Goal: Information Seeking & Learning: Learn about a topic

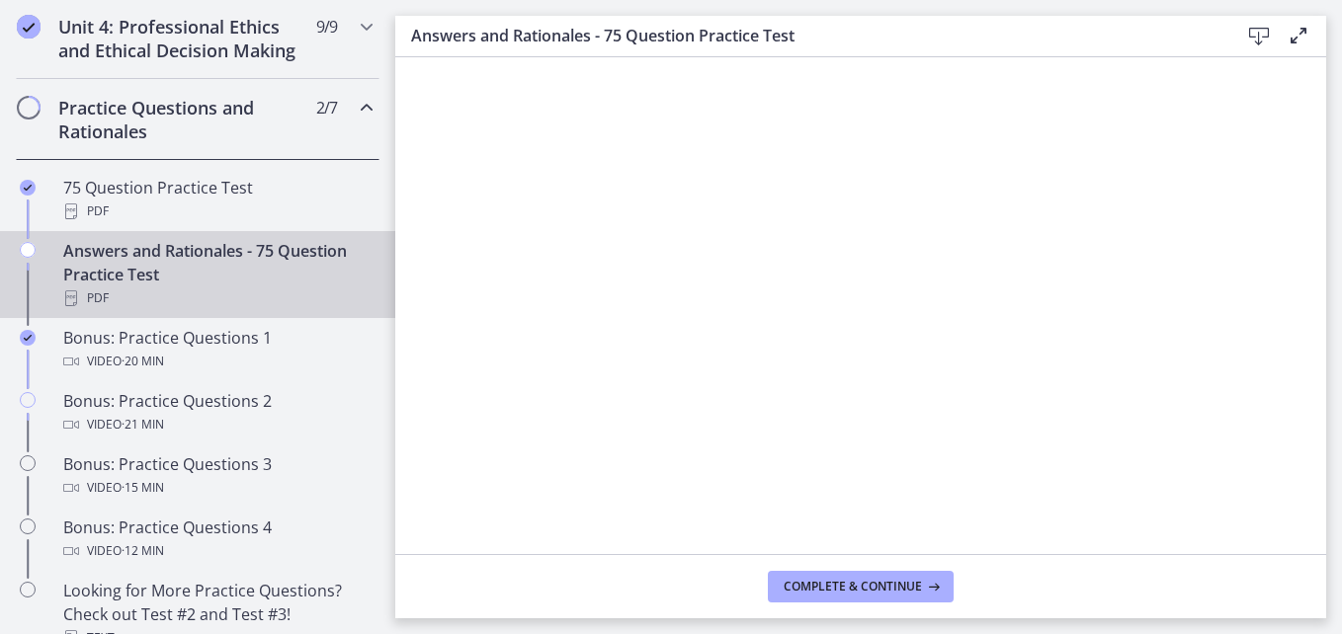
click at [209, 293] on div "Answers and Rationales - 75 Question Practice Test PDF" at bounding box center [217, 274] width 308 height 71
click at [166, 295] on div "Answers and Rationales - 75 Question Practice Test PDF" at bounding box center [217, 274] width 308 height 71
click at [820, 582] on span "Complete & continue" at bounding box center [853, 587] width 138 height 16
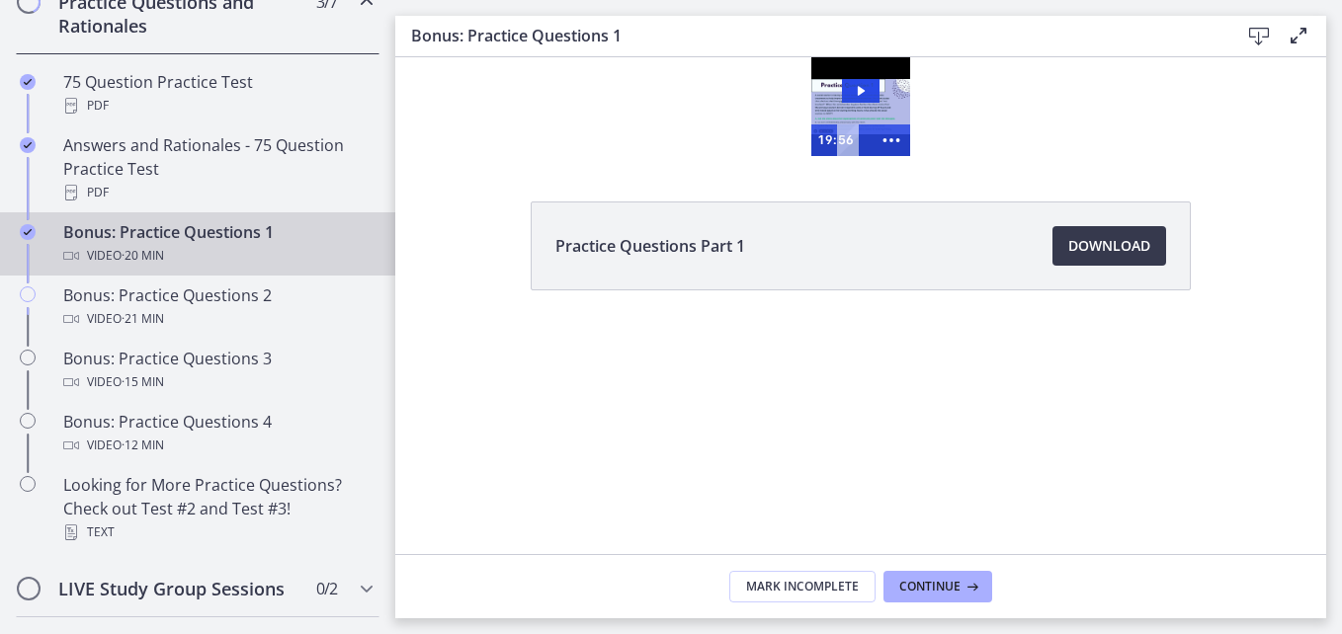
scroll to position [1053, 0]
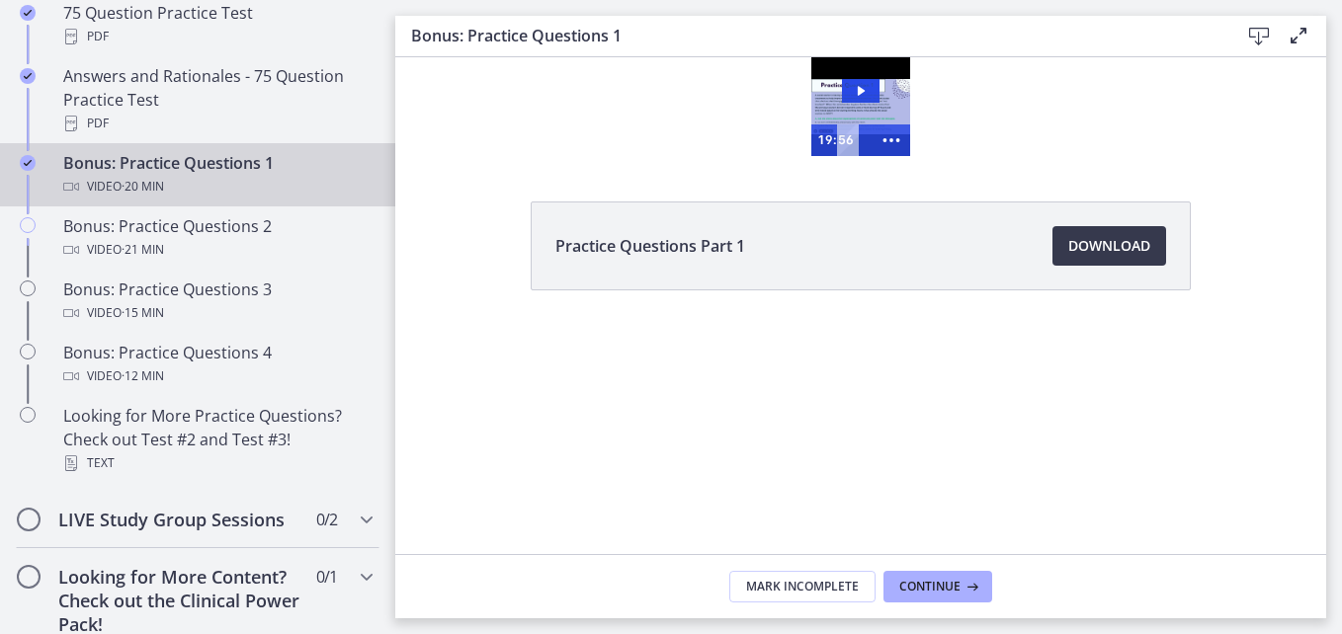
click at [193, 199] on div "Video · 20 min" at bounding box center [217, 187] width 308 height 24
click at [1100, 256] on span "Download Opens in a new window" at bounding box center [1109, 246] width 82 height 24
click at [926, 588] on span "Continue" at bounding box center [929, 587] width 61 height 16
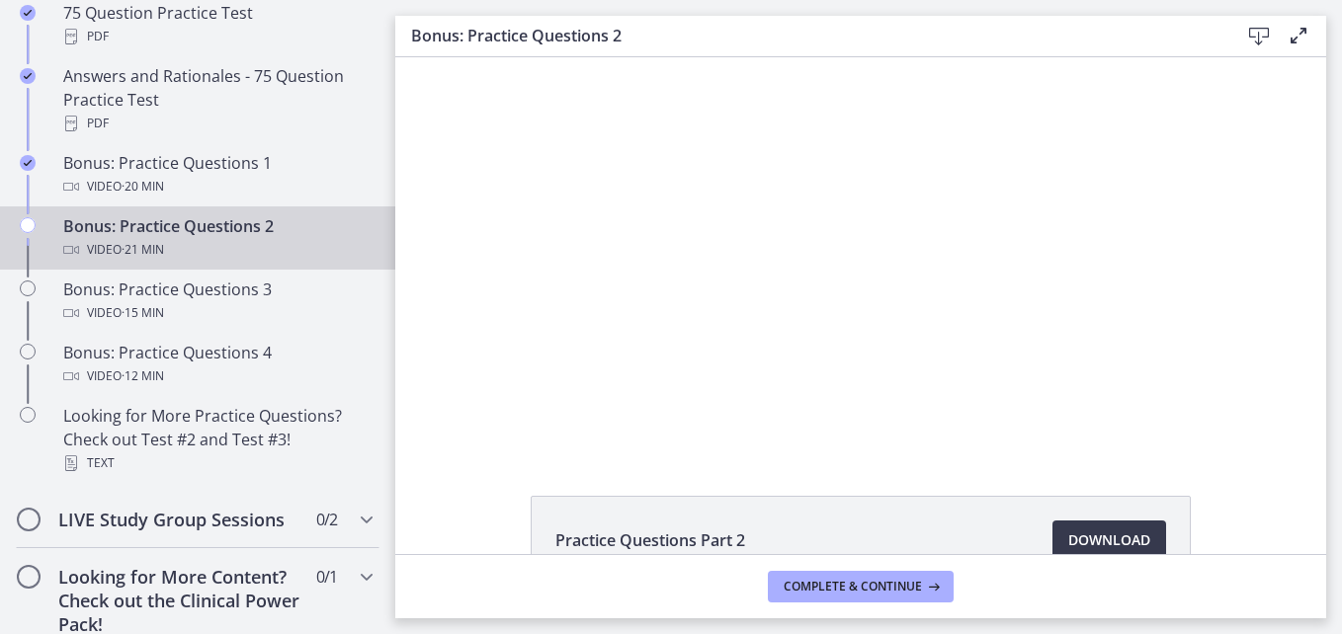
click at [175, 261] on div "Bonus: Practice Questions 2 Video · 21 min" at bounding box center [217, 237] width 308 height 47
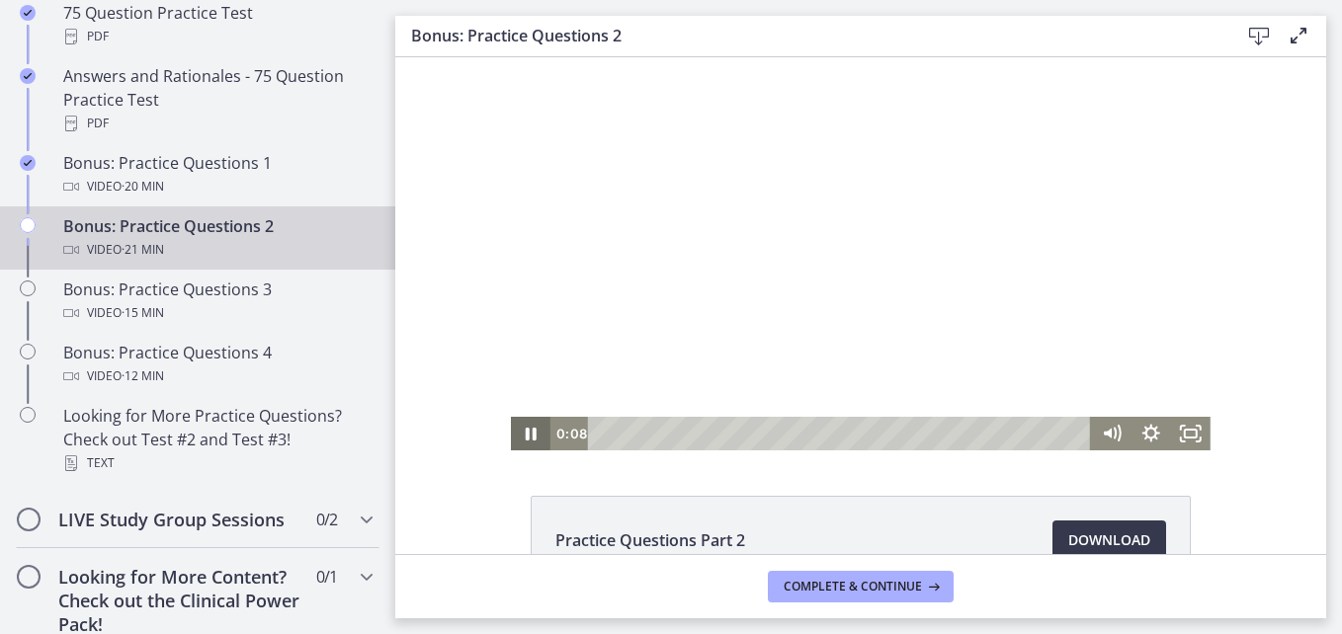
click at [526, 436] on icon "Pause" at bounding box center [531, 434] width 11 height 13
click at [518, 439] on icon "Play Video" at bounding box center [533, 434] width 40 height 34
click at [839, 475] on div "Practice Questions Part 2 Download Opens in a new window" at bounding box center [860, 305] width 931 height 497
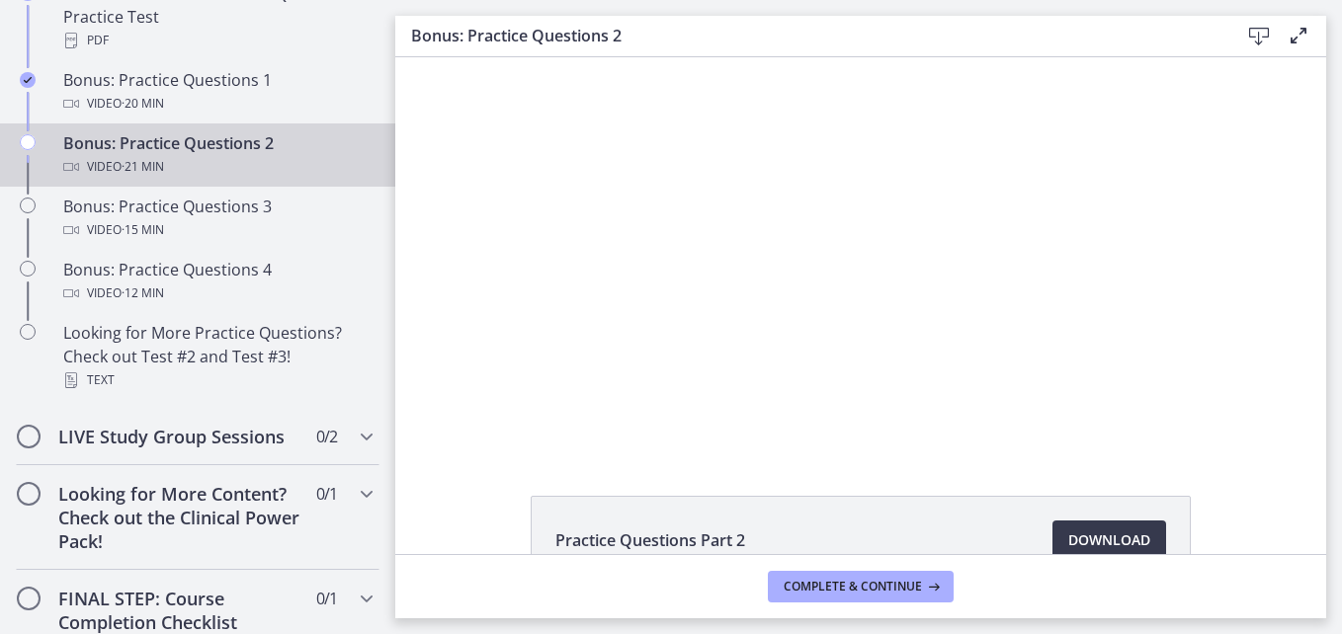
scroll to position [1135, 0]
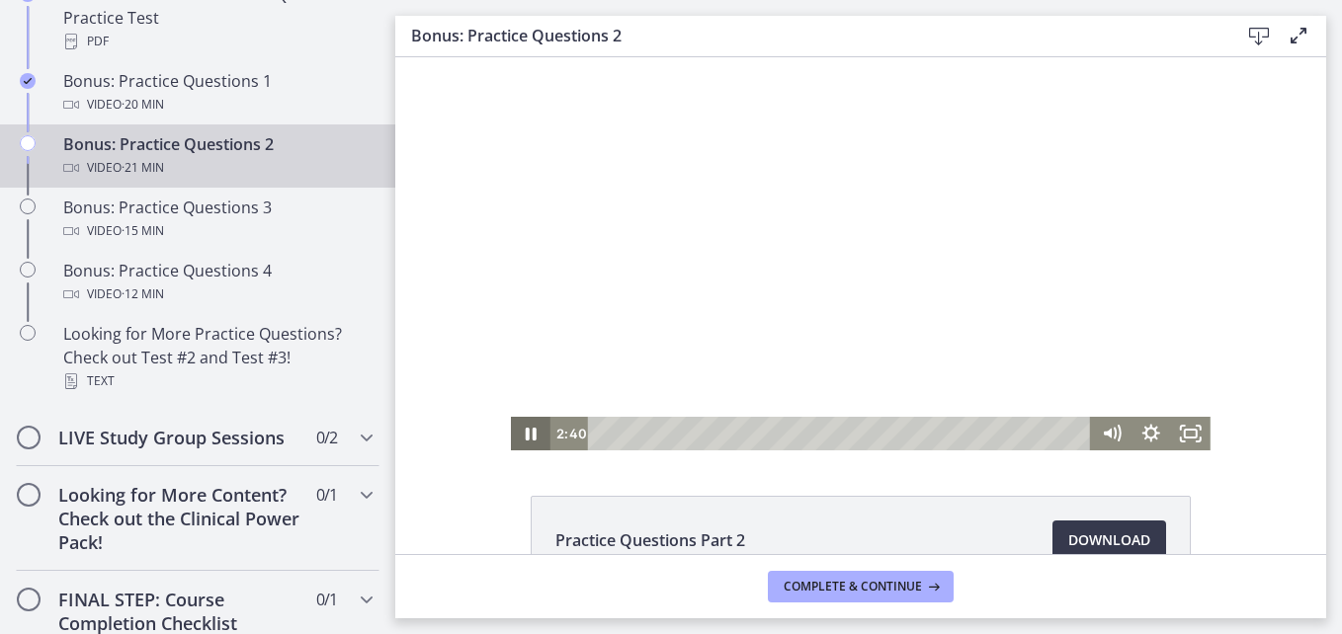
click at [530, 435] on icon "Pause" at bounding box center [531, 434] width 40 height 34
click at [528, 434] on icon "Play Video" at bounding box center [533, 434] width 12 height 17
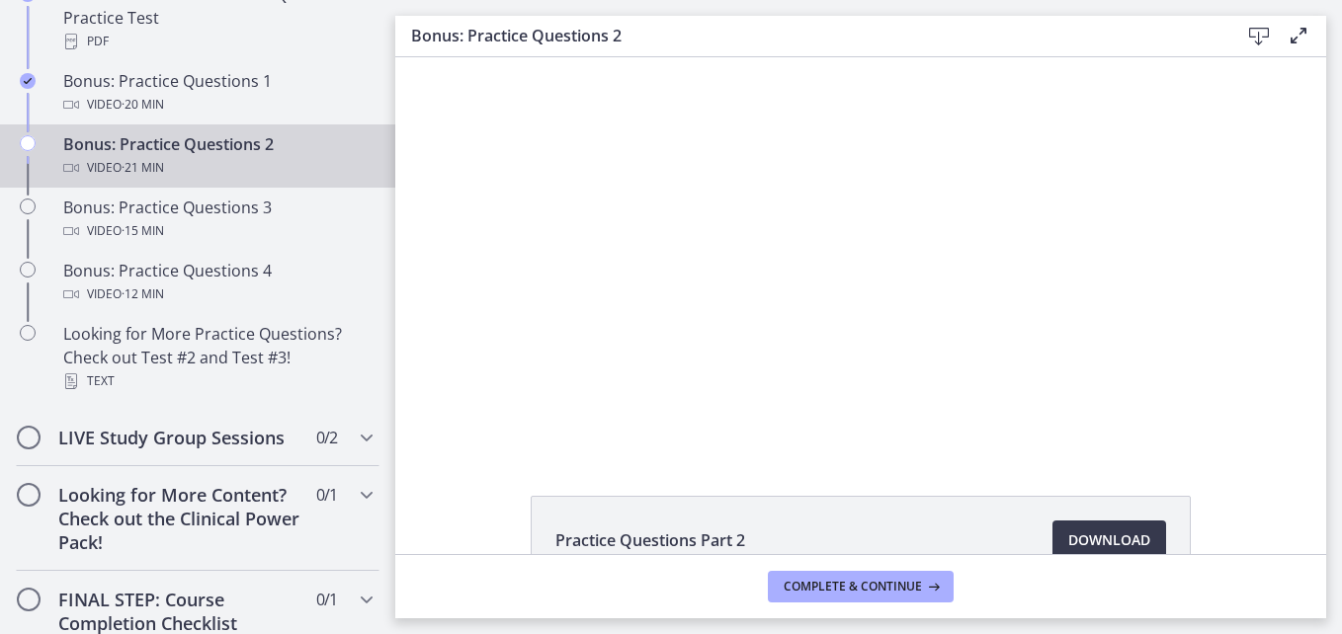
click at [459, 500] on div "Practice Questions Part 2 Download Opens in a new window" at bounding box center [860, 588] width 931 height 184
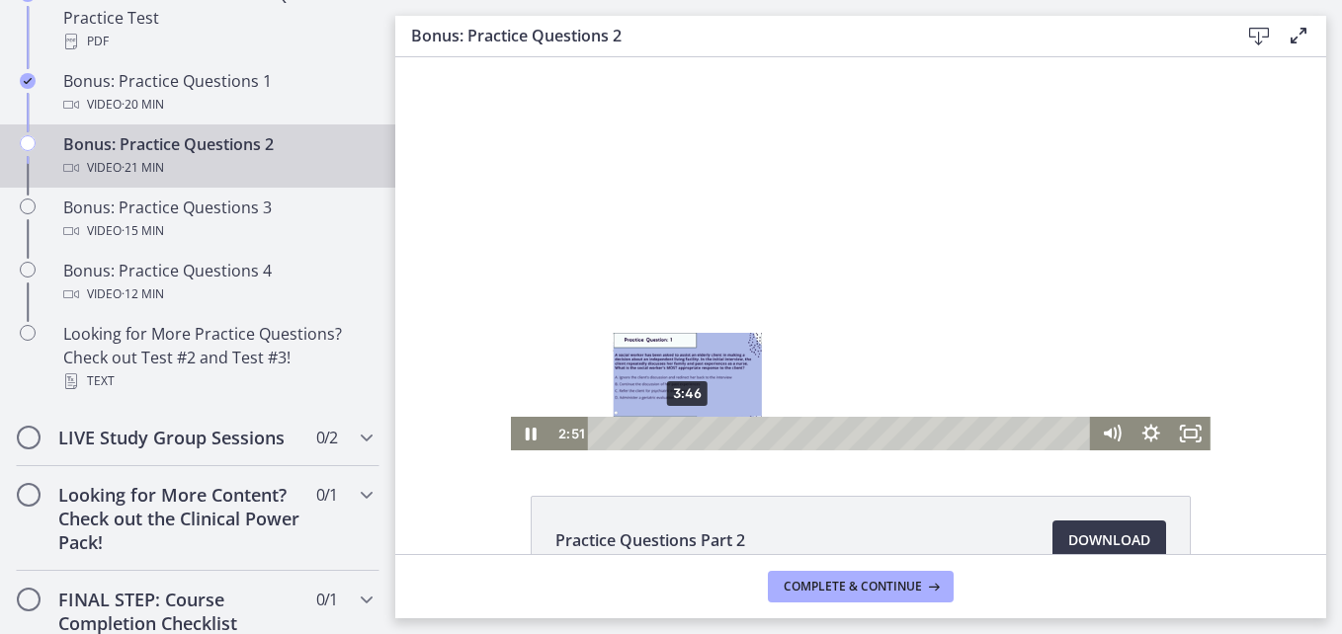
click at [681, 439] on div "3:46" at bounding box center [842, 434] width 479 height 34
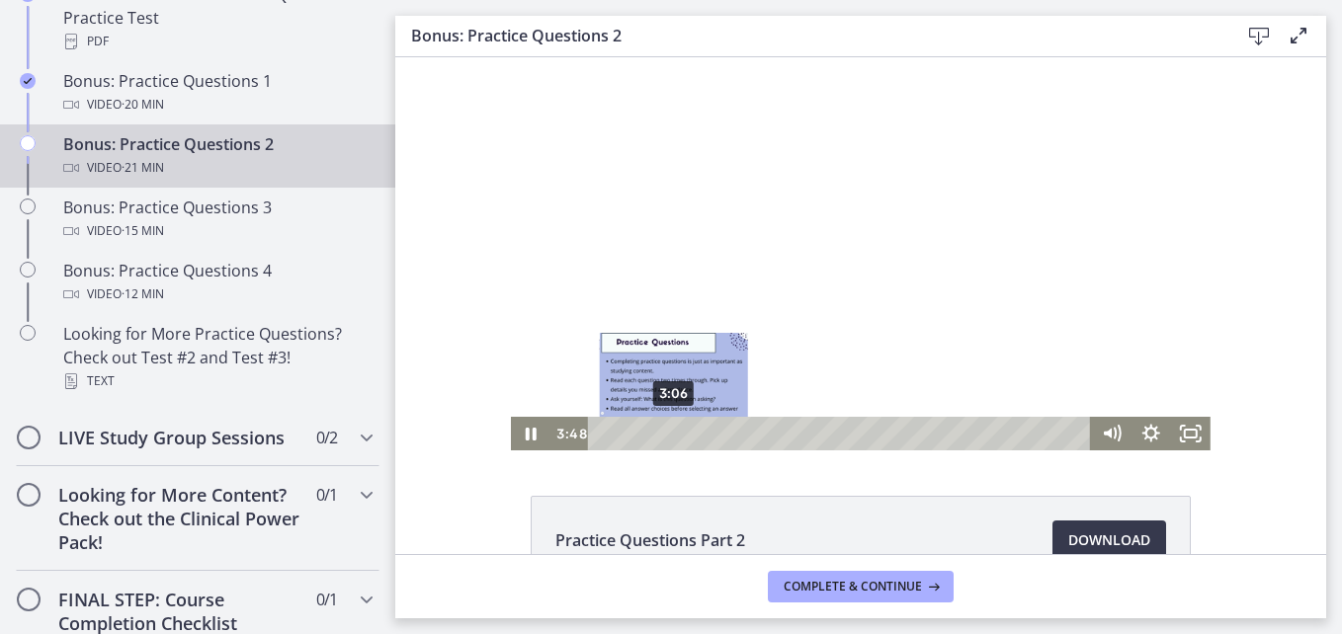
click at [666, 431] on div "3:06" at bounding box center [842, 434] width 479 height 34
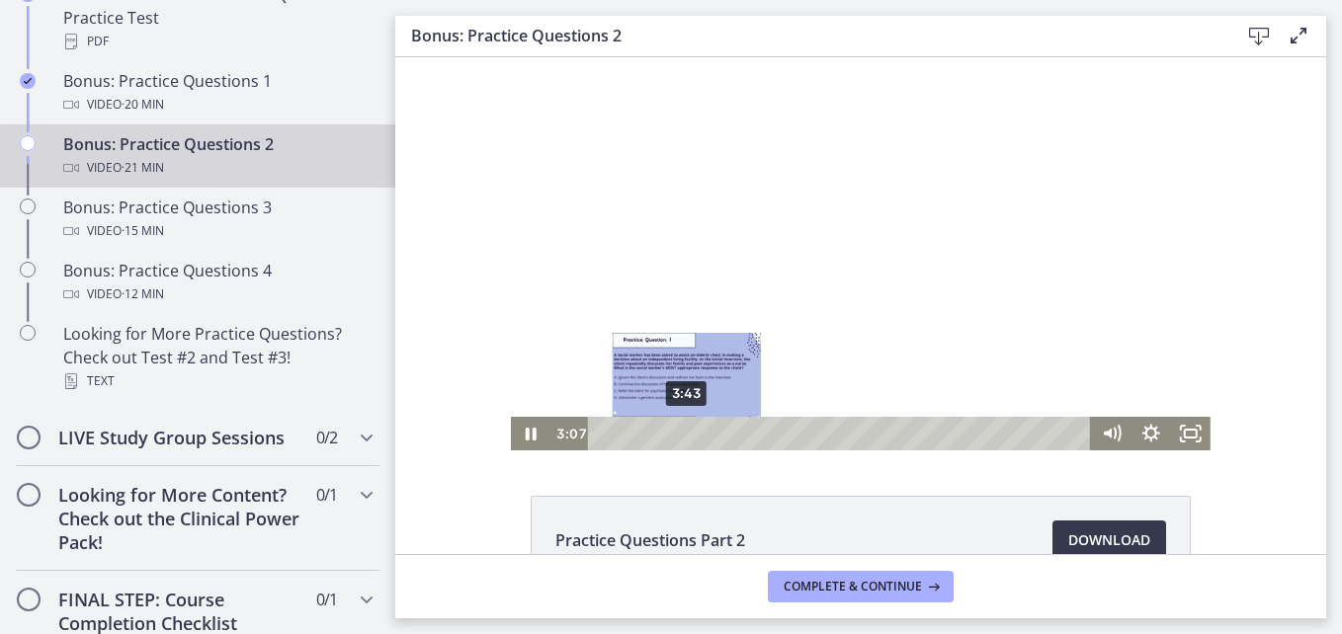
click at [681, 430] on div "3:43" at bounding box center [842, 434] width 479 height 34
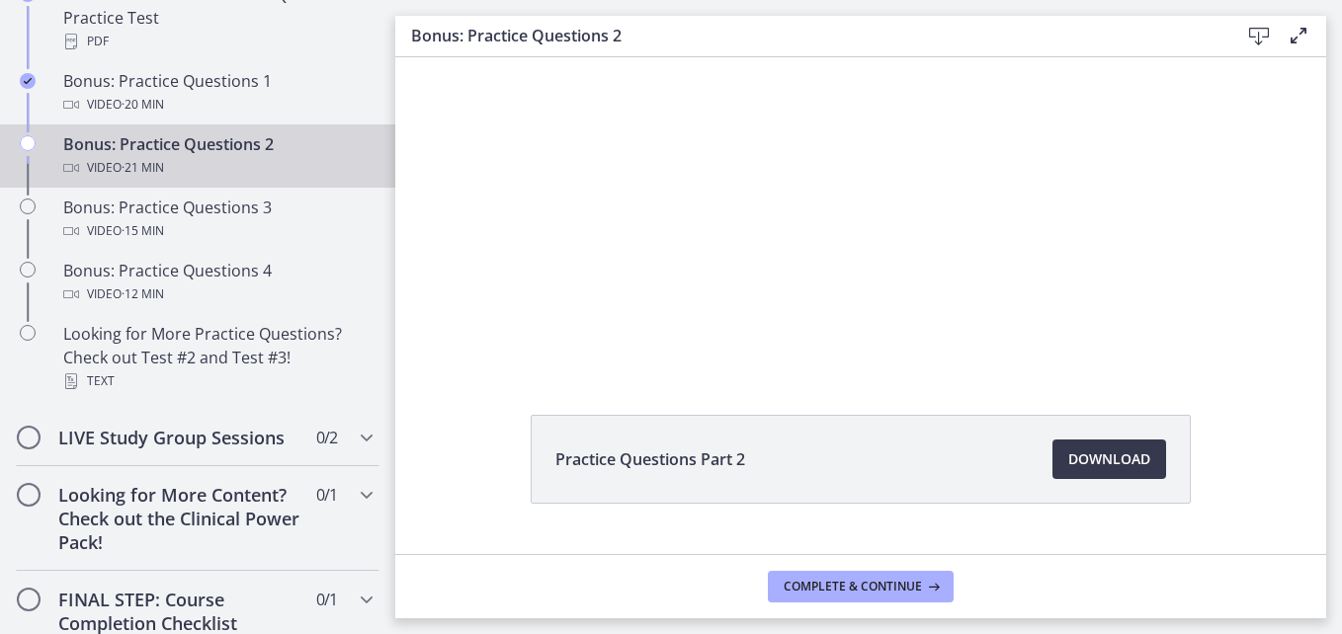
scroll to position [89, 0]
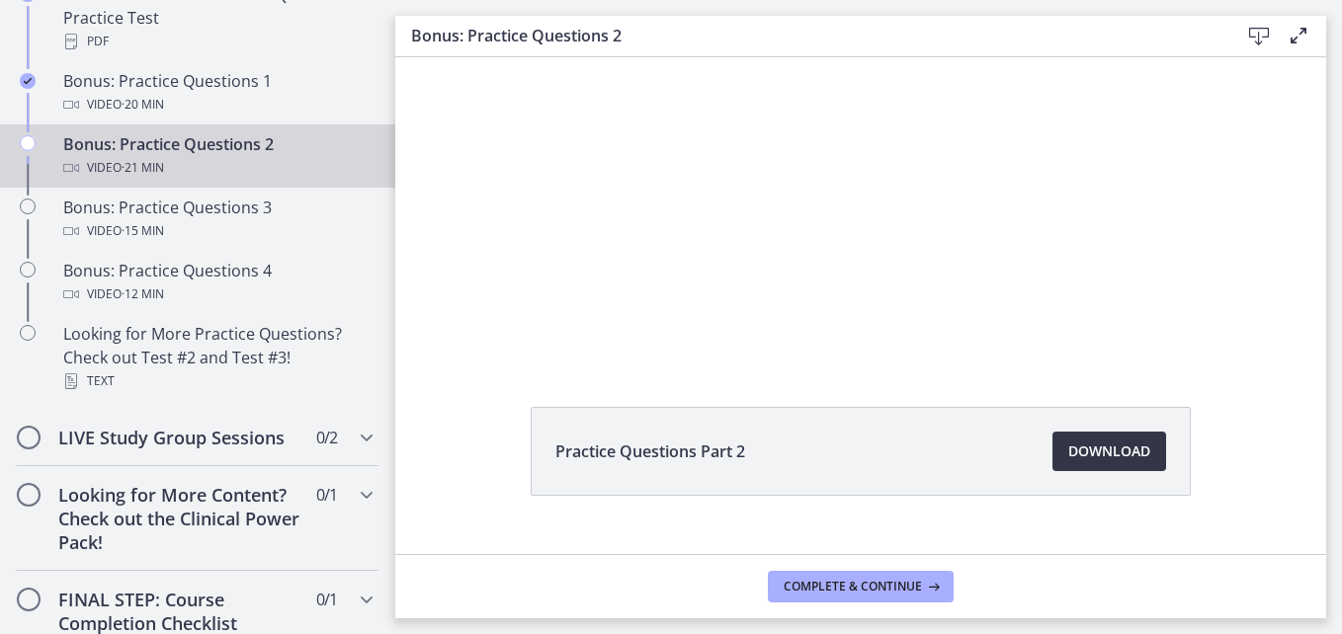
click at [1099, 460] on span "Download Opens in a new window" at bounding box center [1109, 452] width 82 height 24
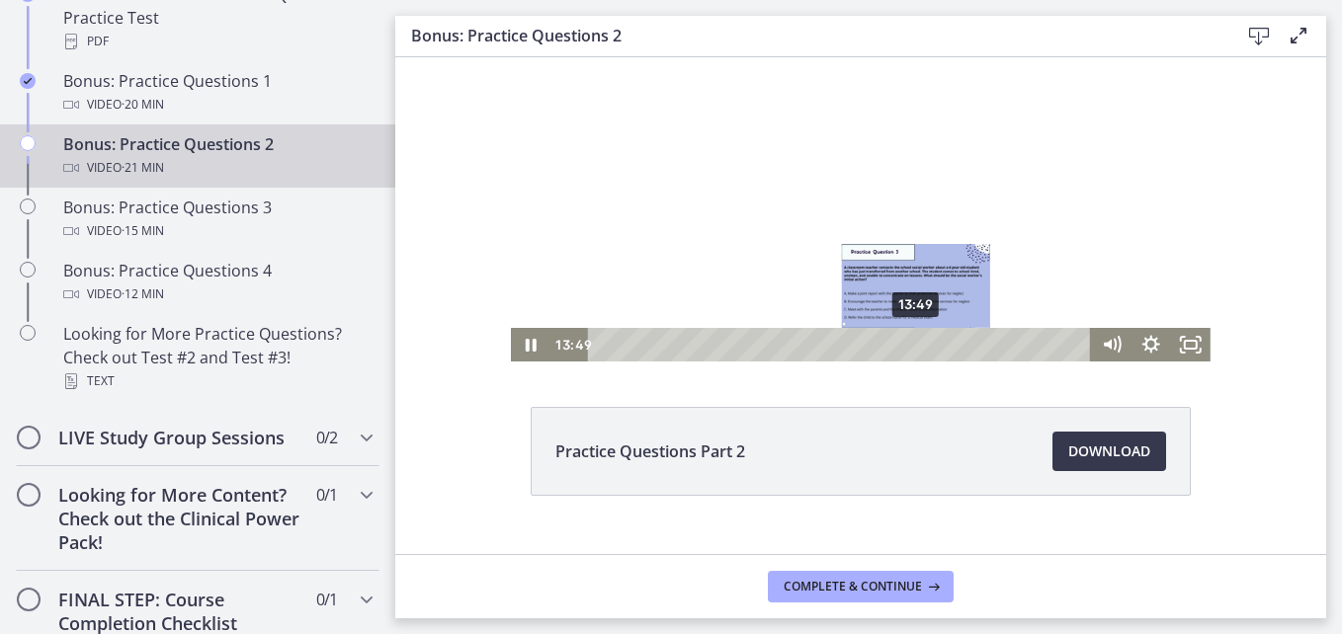
click at [910, 341] on div "13:49" at bounding box center [842, 345] width 479 height 34
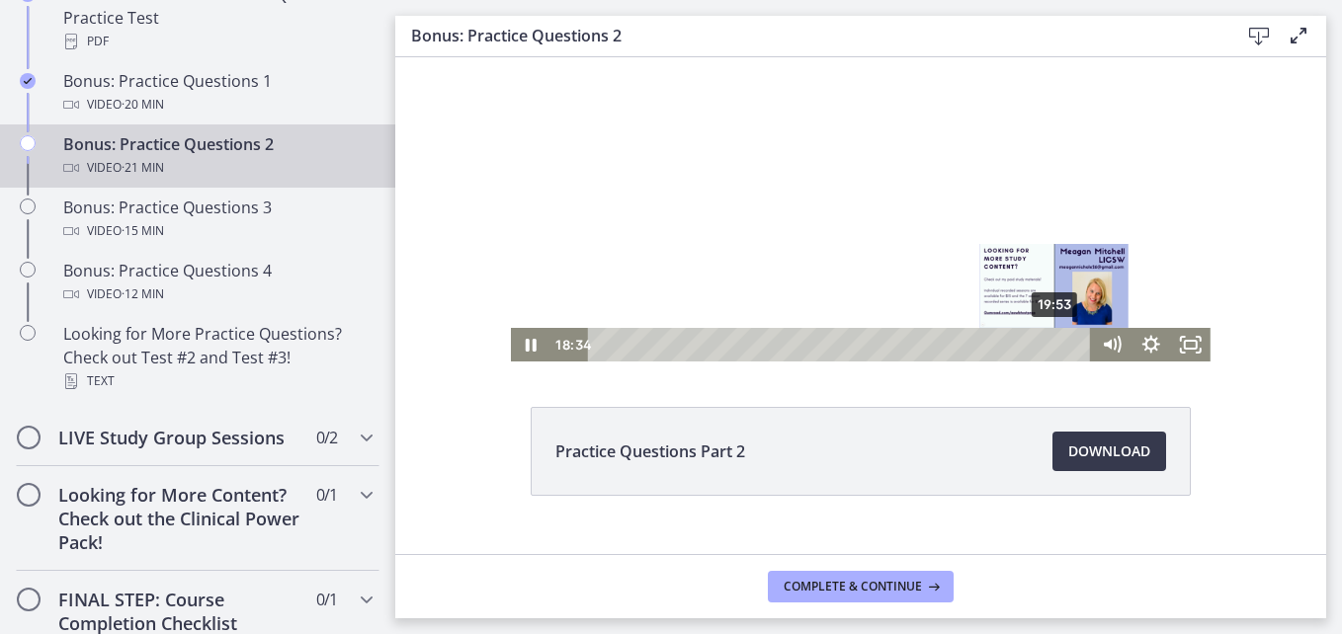
click at [1048, 343] on div "19:53" at bounding box center [842, 345] width 479 height 34
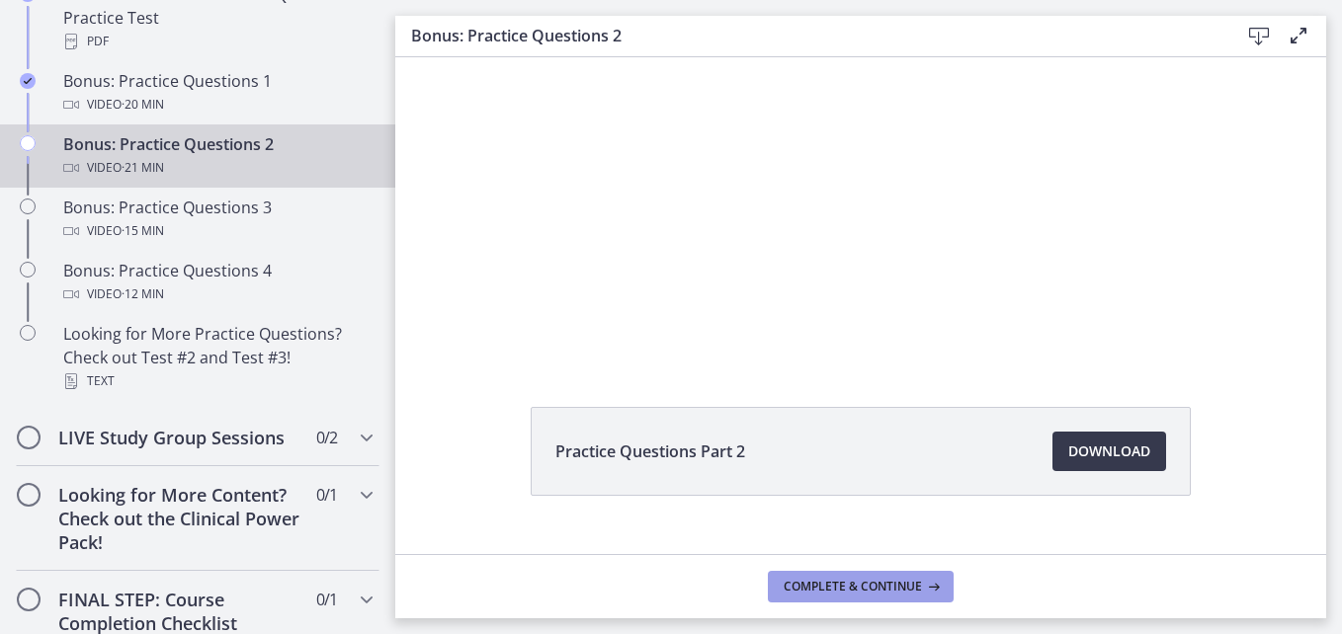
click at [907, 577] on button "Complete & continue" at bounding box center [861, 587] width 186 height 32
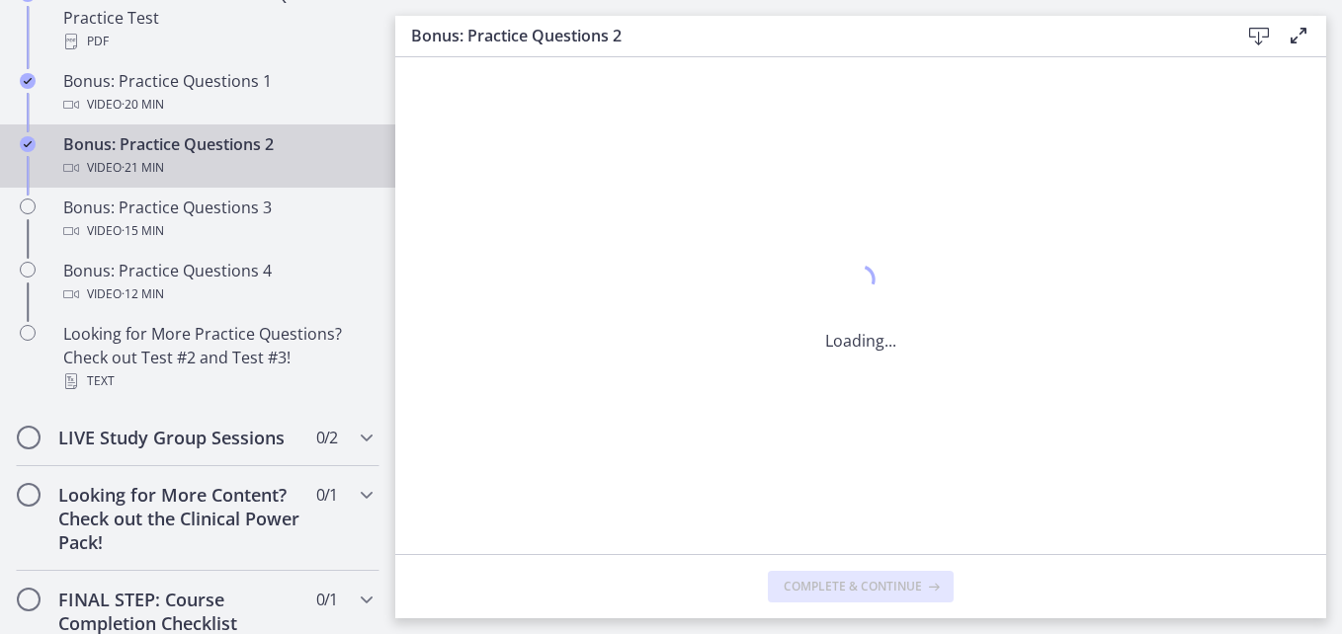
scroll to position [0, 0]
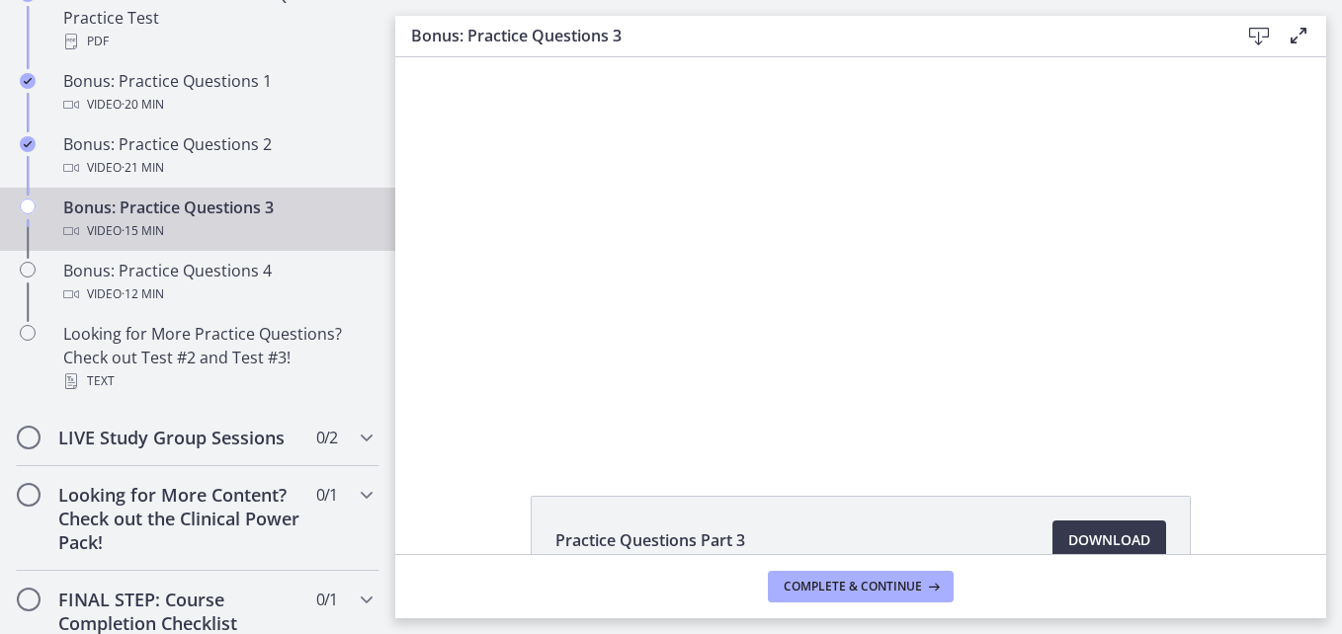
click at [164, 243] on span "· 15 min" at bounding box center [143, 231] width 42 height 24
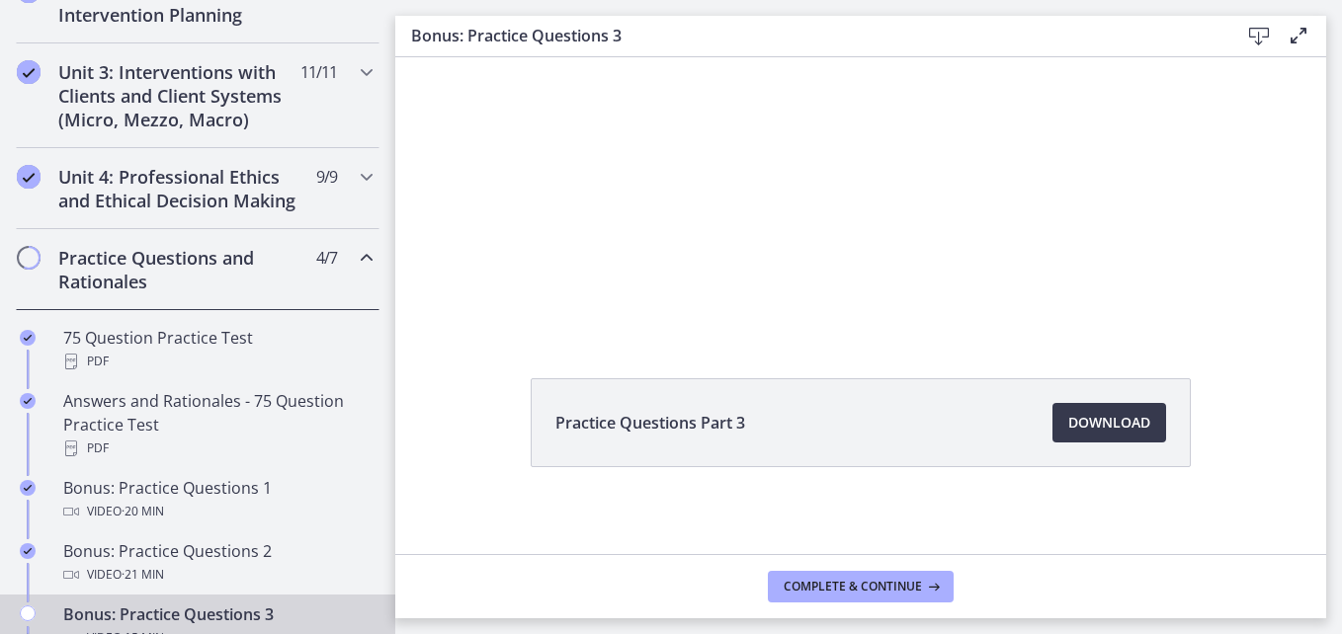
scroll to position [125, 0]
click at [1088, 413] on span "Download Opens in a new window" at bounding box center [1109, 415] width 82 height 24
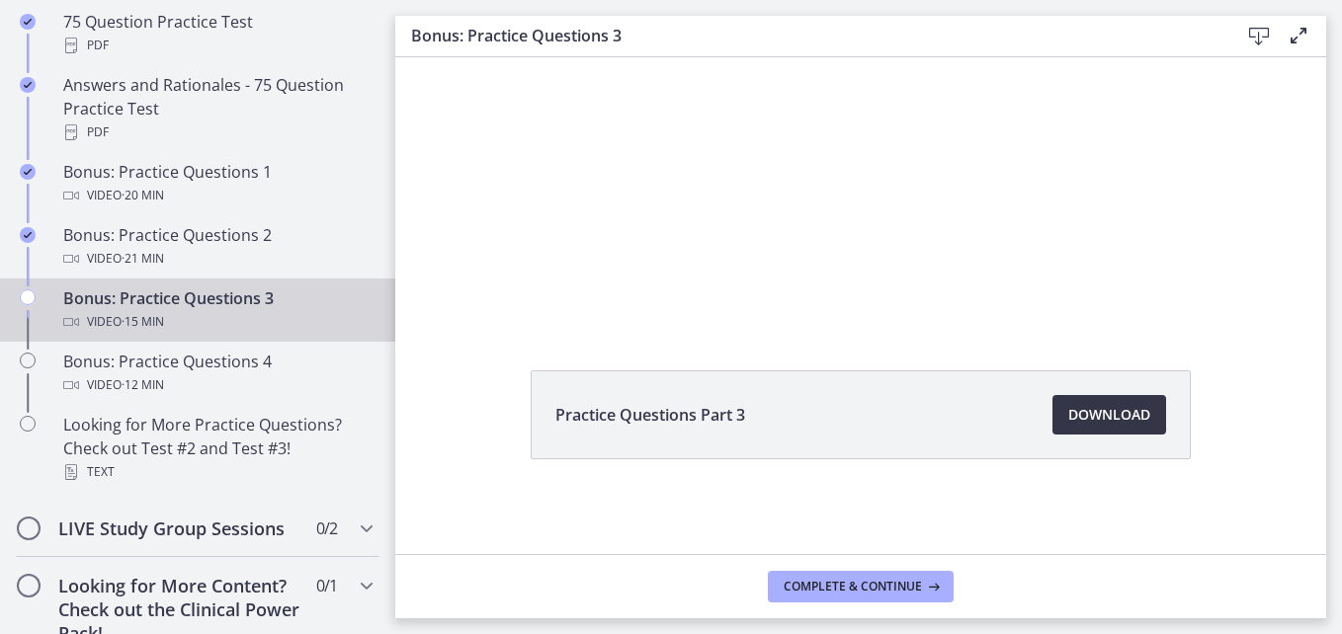
scroll to position [1047, 0]
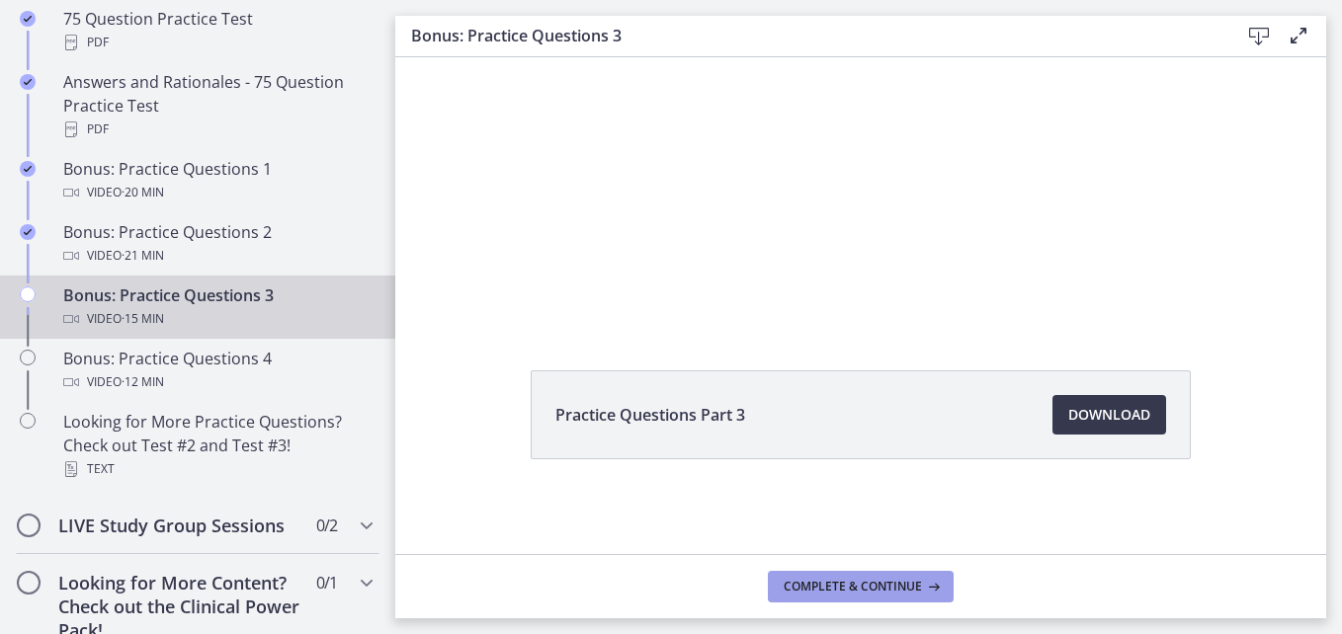
click at [868, 594] on span "Complete & continue" at bounding box center [853, 587] width 138 height 16
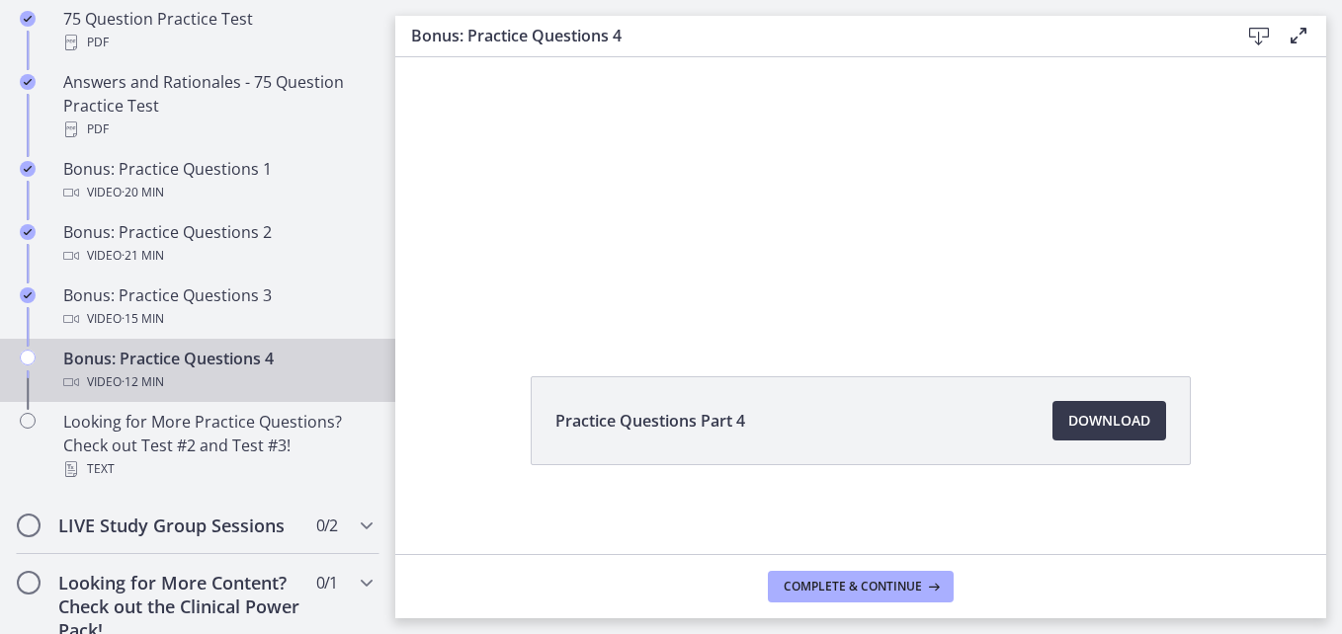
scroll to position [125, 0]
click at [1114, 415] on span "Download Opens in a new window" at bounding box center [1109, 415] width 82 height 24
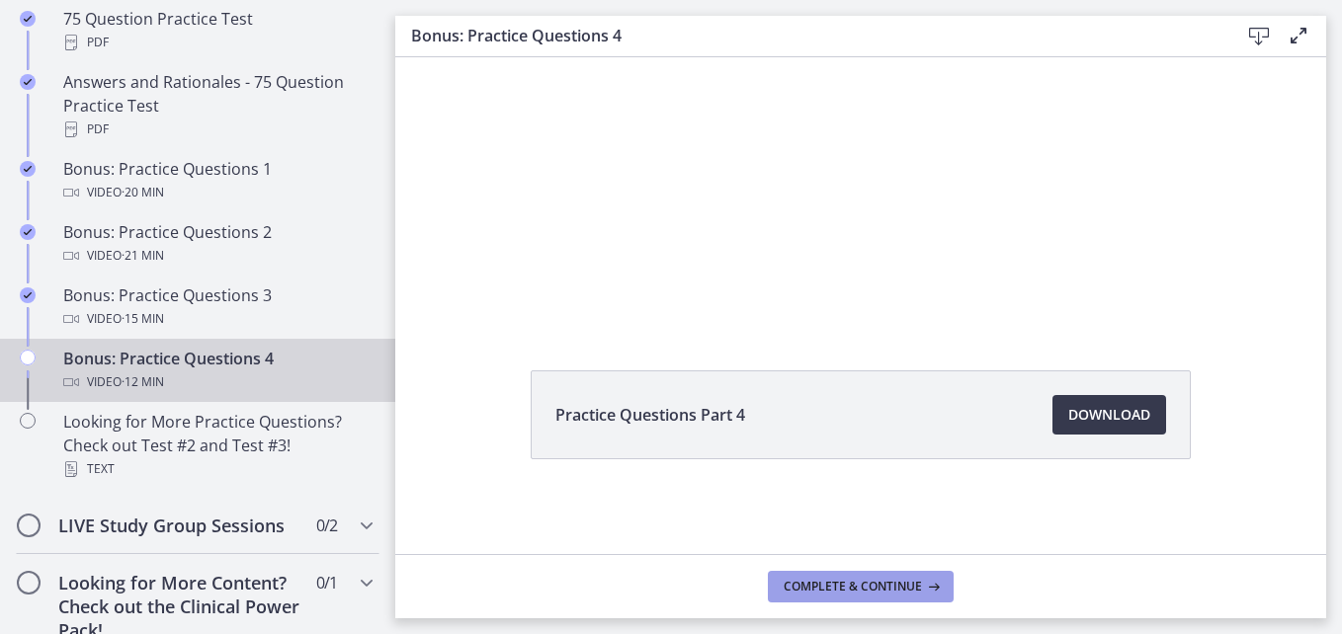
click at [854, 590] on span "Complete & continue" at bounding box center [853, 587] width 138 height 16
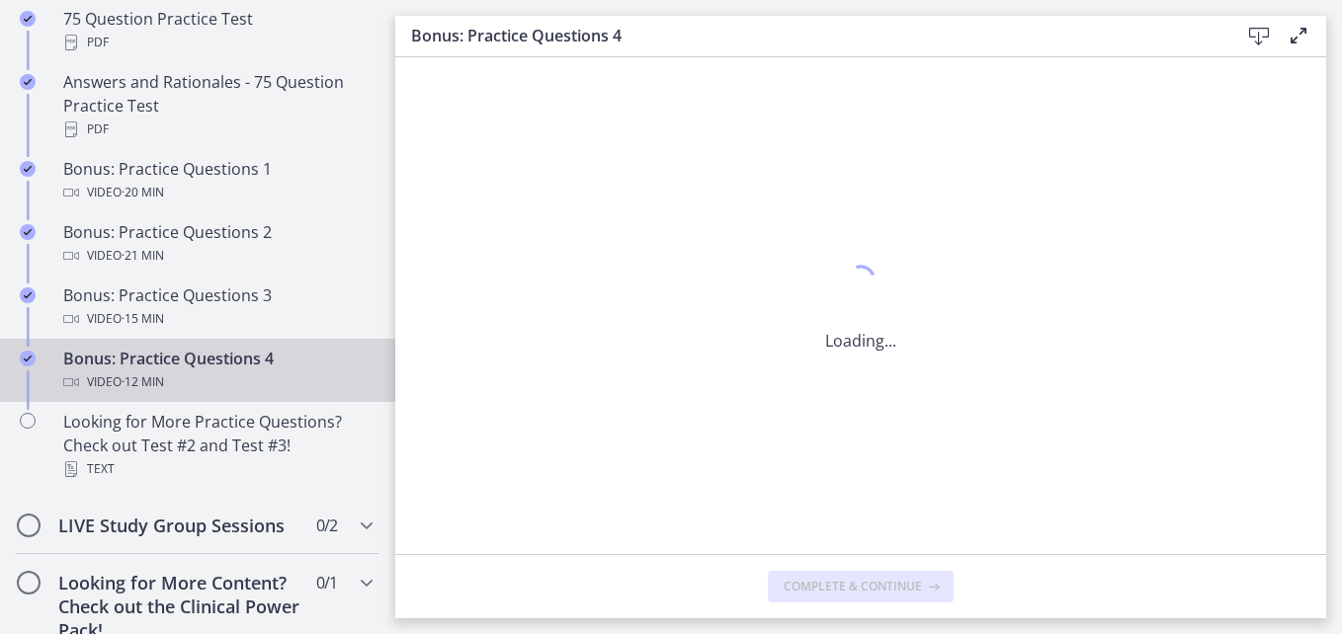
scroll to position [0, 0]
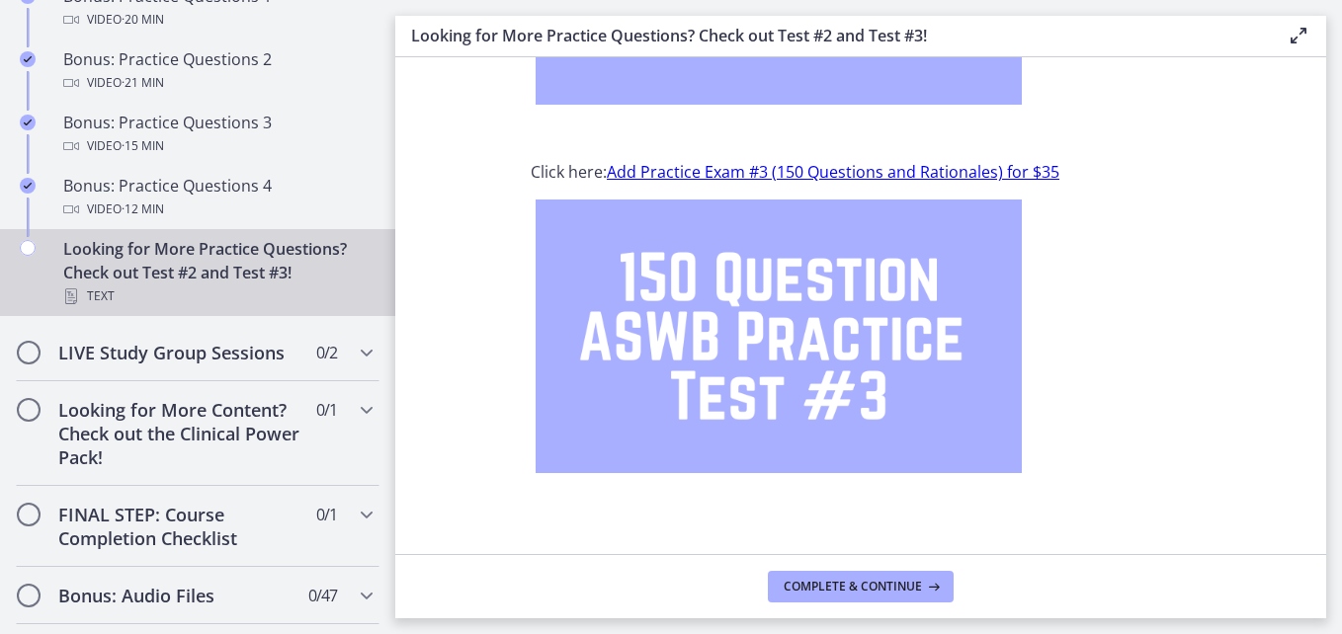
scroll to position [375, 0]
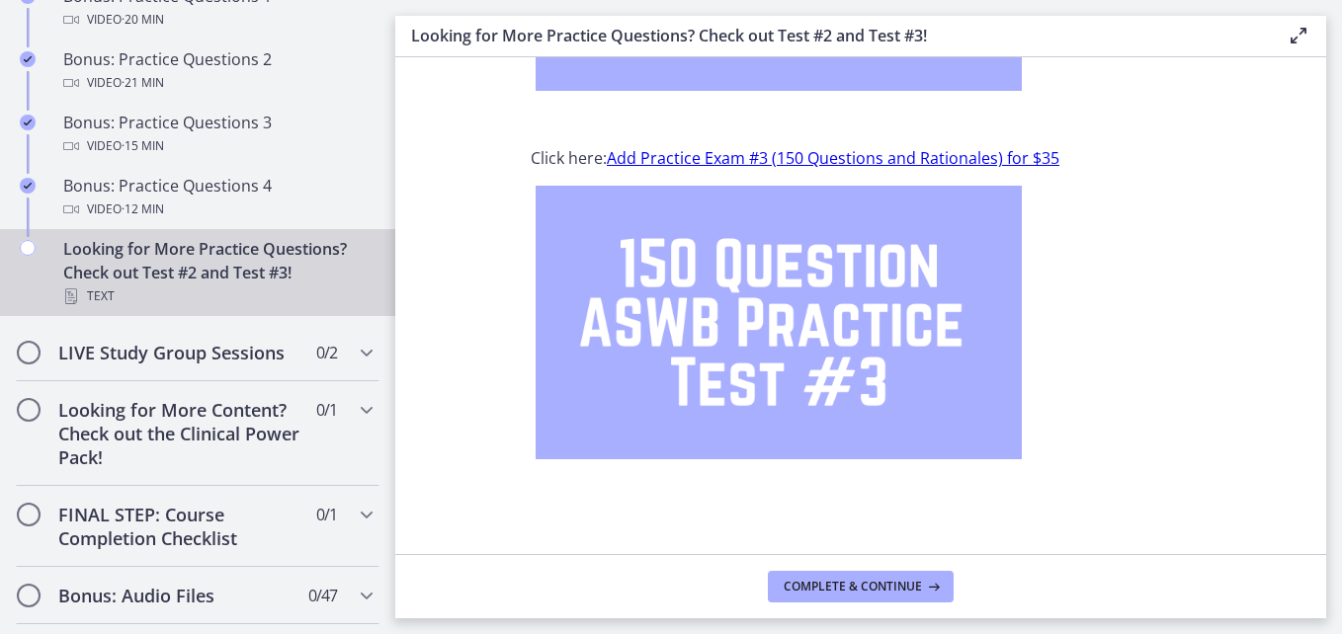
click at [928, 374] on img at bounding box center [779, 323] width 486 height 274
